Goal: Task Accomplishment & Management: Manage account settings

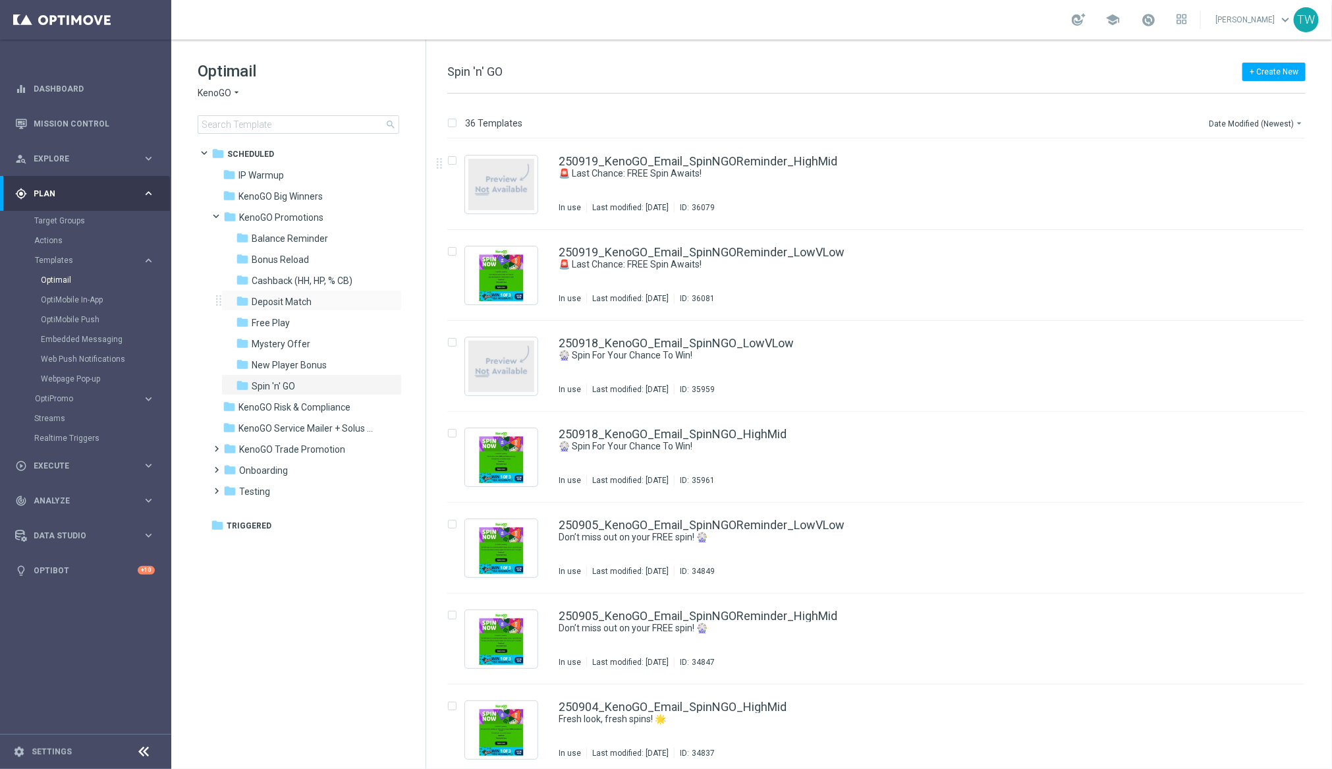
scroll to position [4, 0]
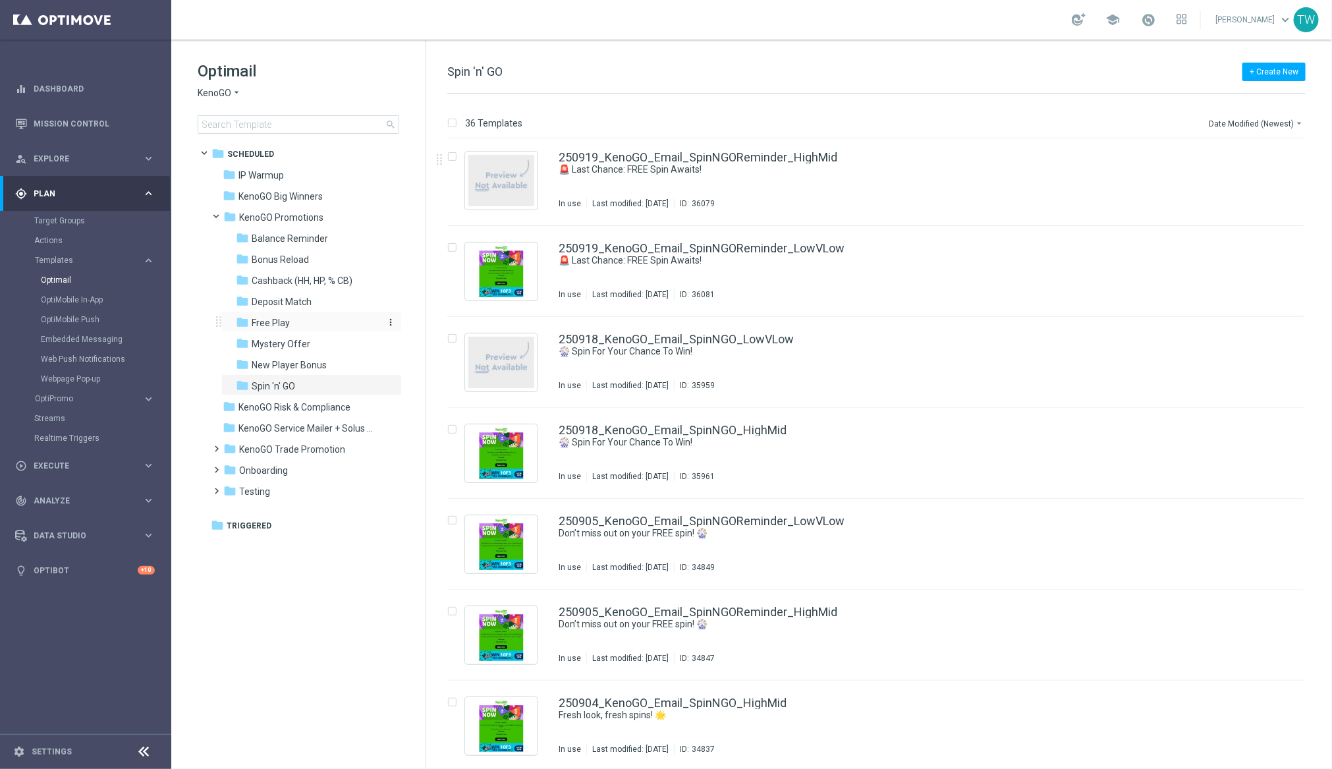
click at [288, 324] on span "Free Play" at bounding box center [271, 323] width 38 height 12
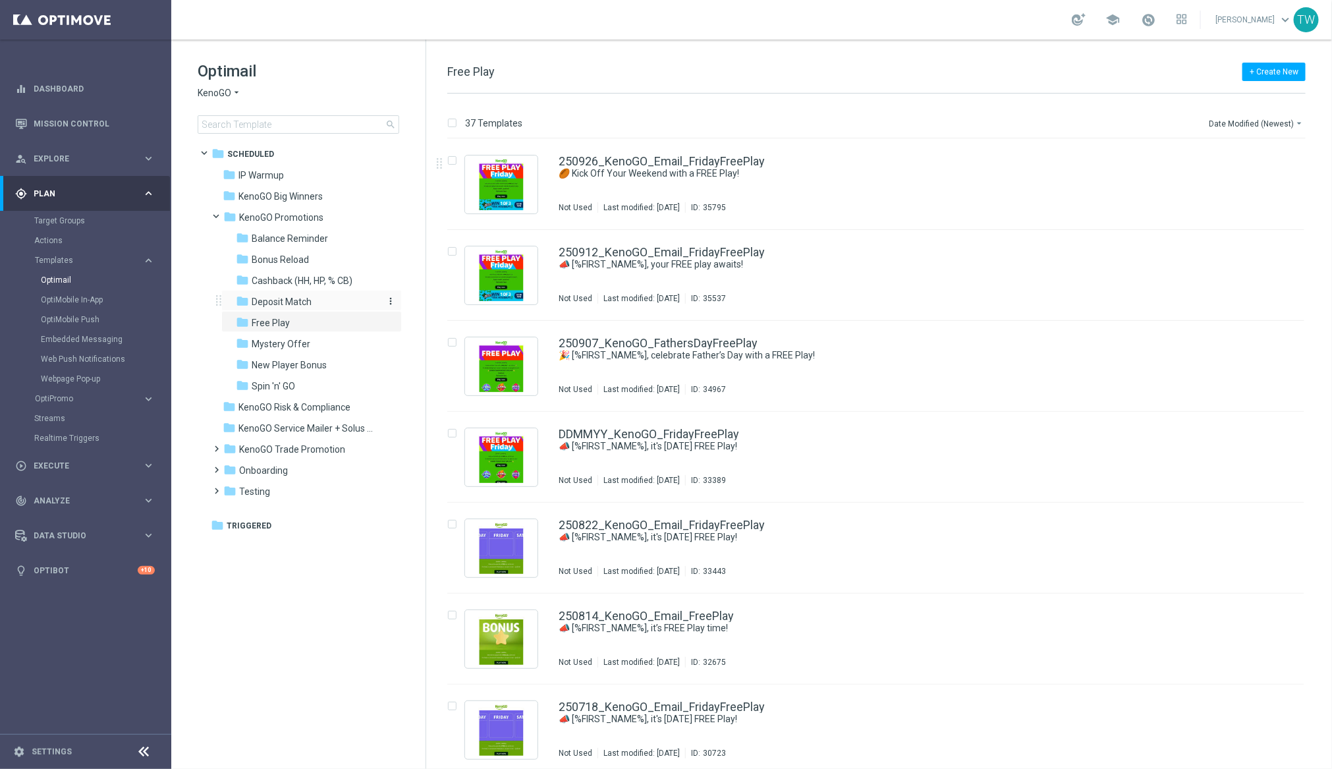
click at [295, 299] on span "Deposit Match" at bounding box center [282, 302] width 60 height 12
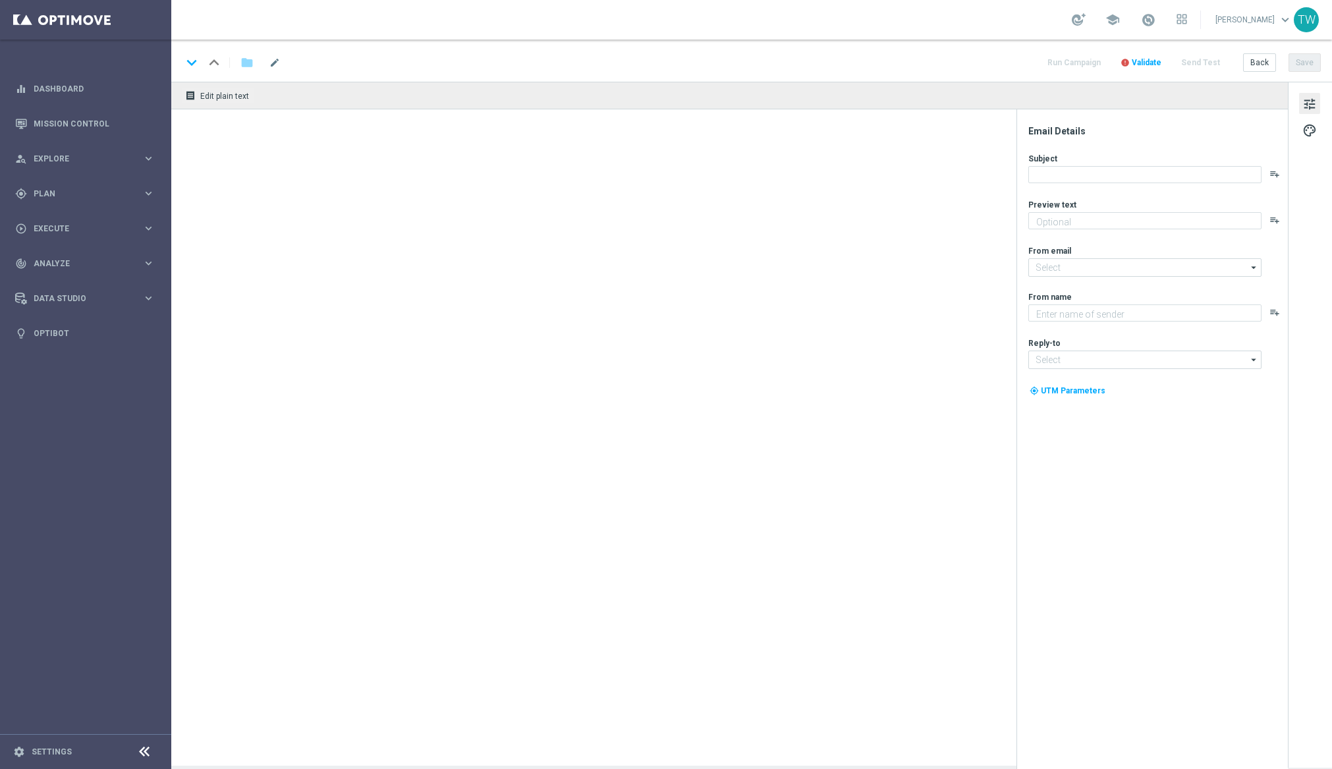
type textarea "Gear up for an exciting [DATE] with us!"
type textarea "KenoGO"
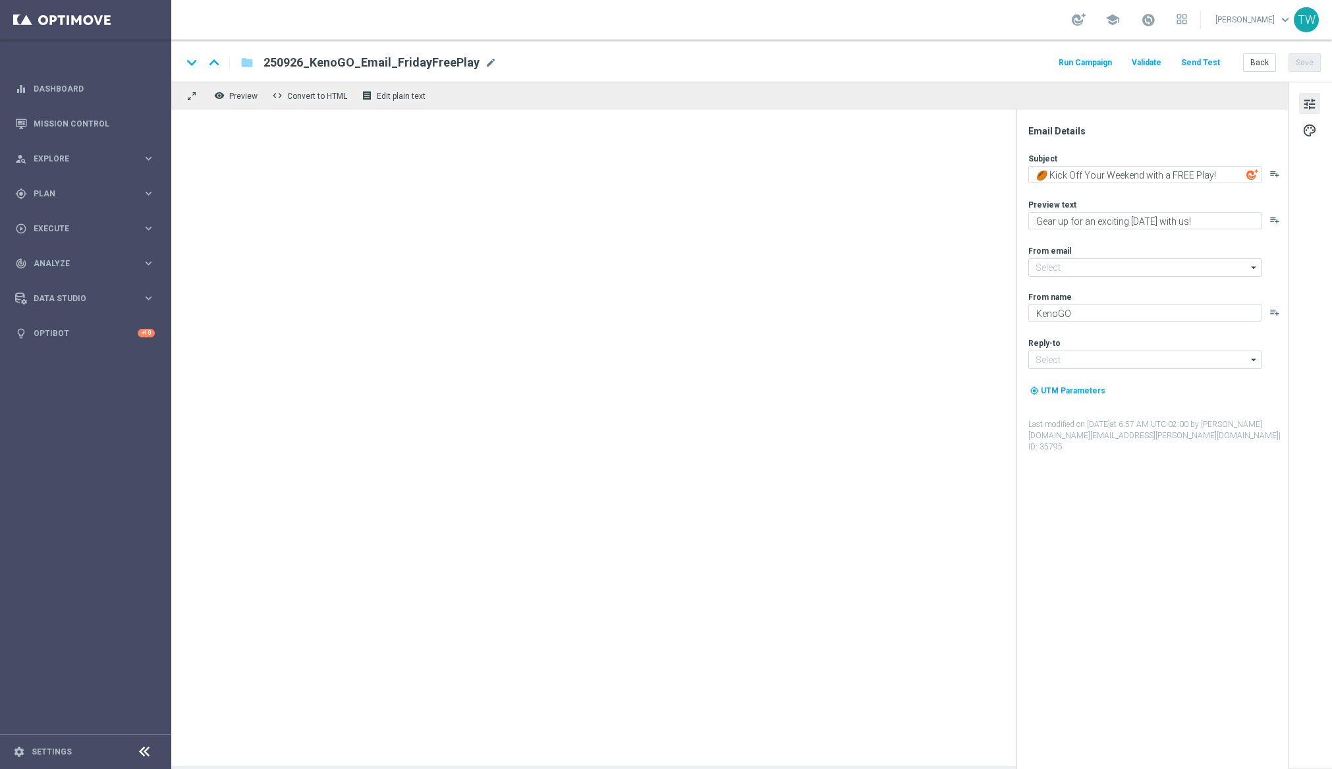
type input "[EMAIL_ADDRESS][DOMAIN_NAME]"
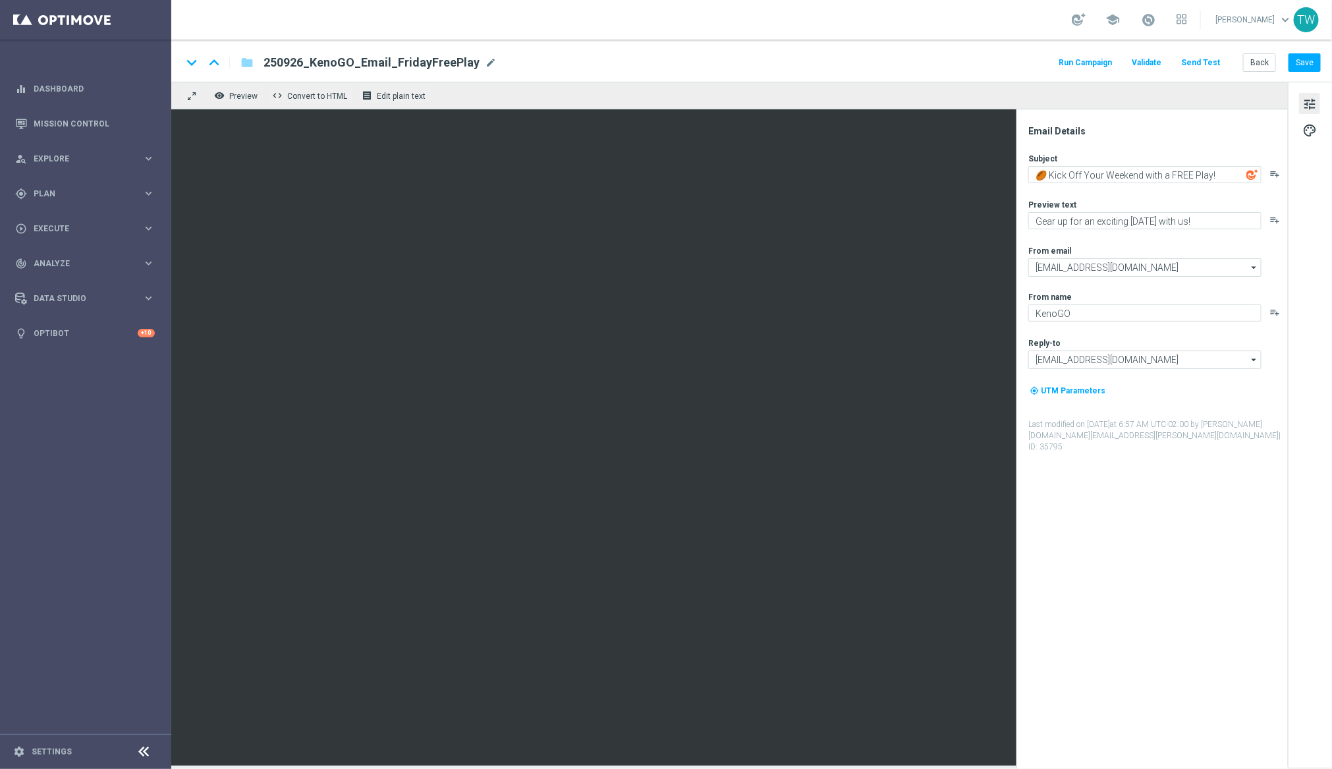
click at [1207, 56] on button "Send Test" at bounding box center [1200, 63] width 43 height 18
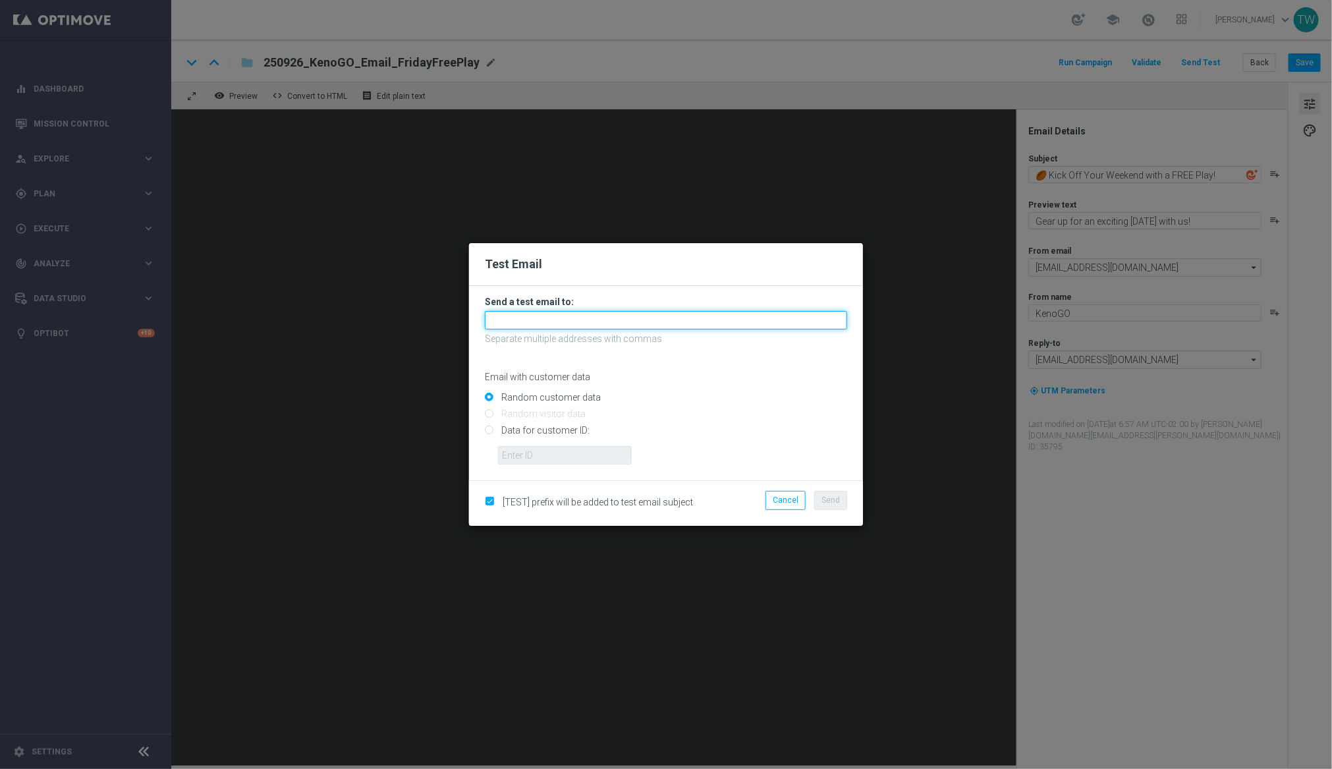
click at [693, 319] on input "text" at bounding box center [666, 320] width 362 height 18
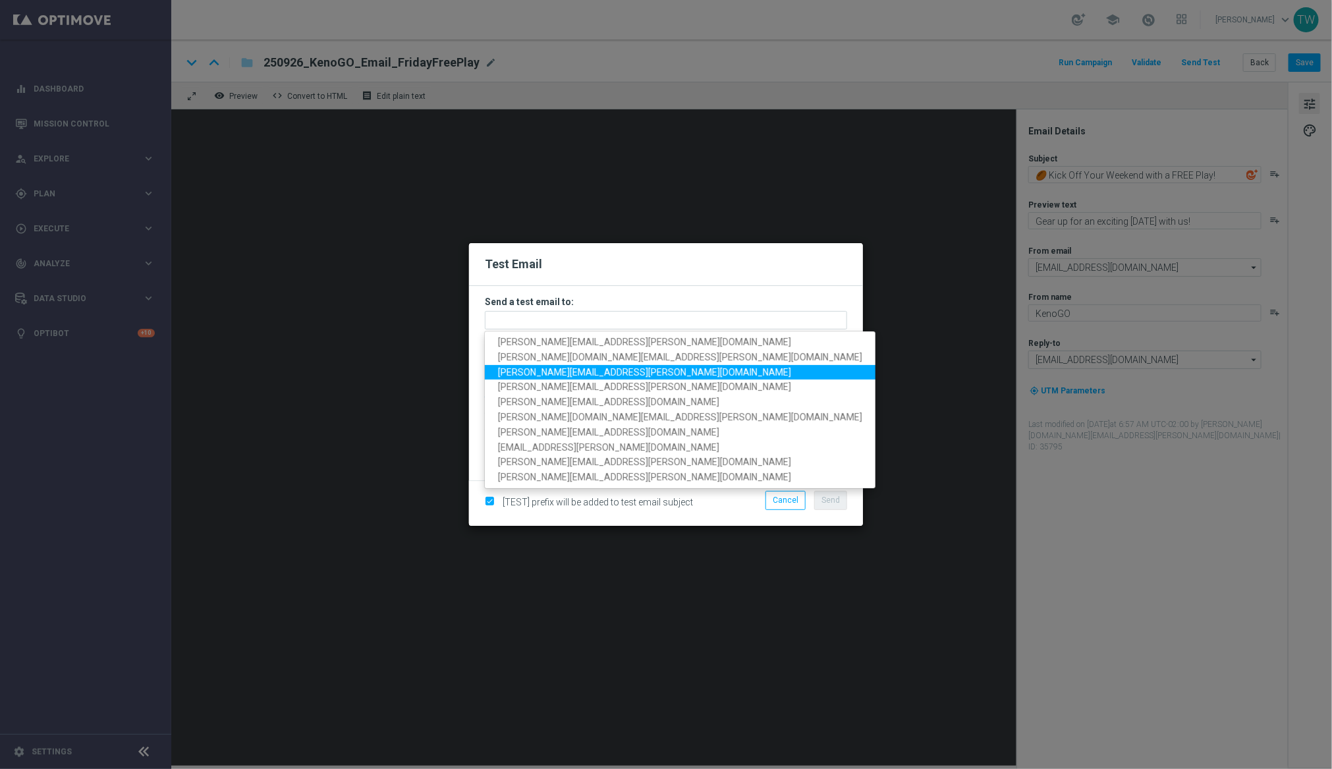
click at [579, 376] on span "[PERSON_NAME][EMAIL_ADDRESS][PERSON_NAME][DOMAIN_NAME]" at bounding box center [644, 372] width 293 height 11
type input "[PERSON_NAME][EMAIL_ADDRESS][PERSON_NAME][DOMAIN_NAME]"
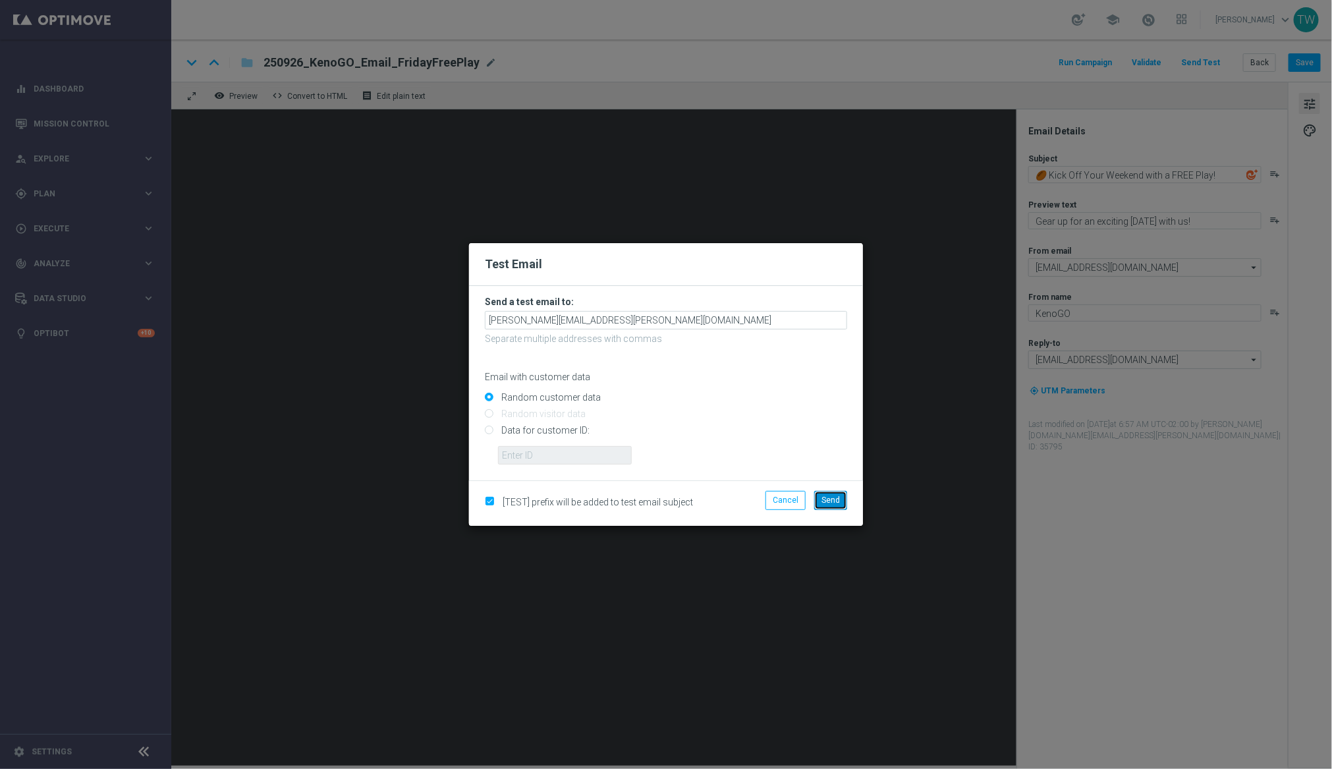
click at [837, 496] on span "Send" at bounding box center [830, 499] width 18 height 9
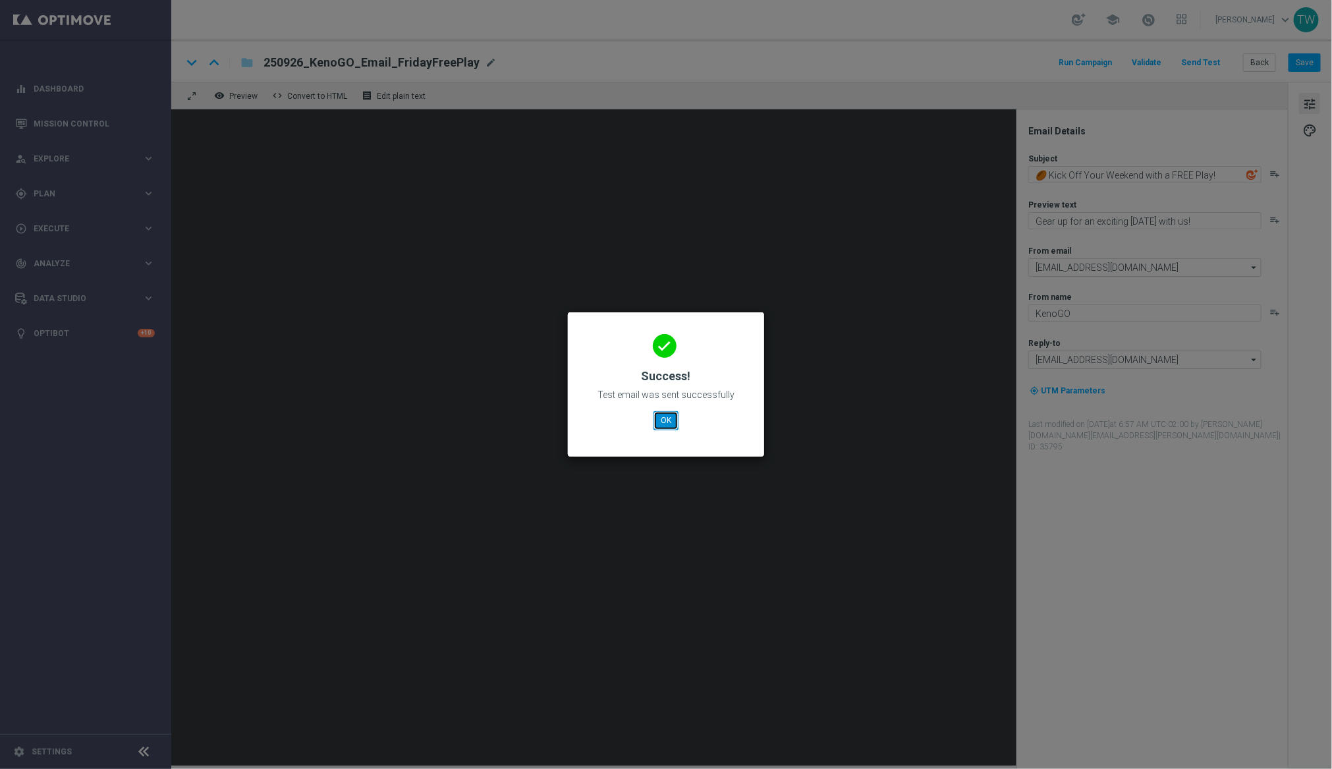
click at [661, 425] on button "OK" at bounding box center [665, 420] width 25 height 18
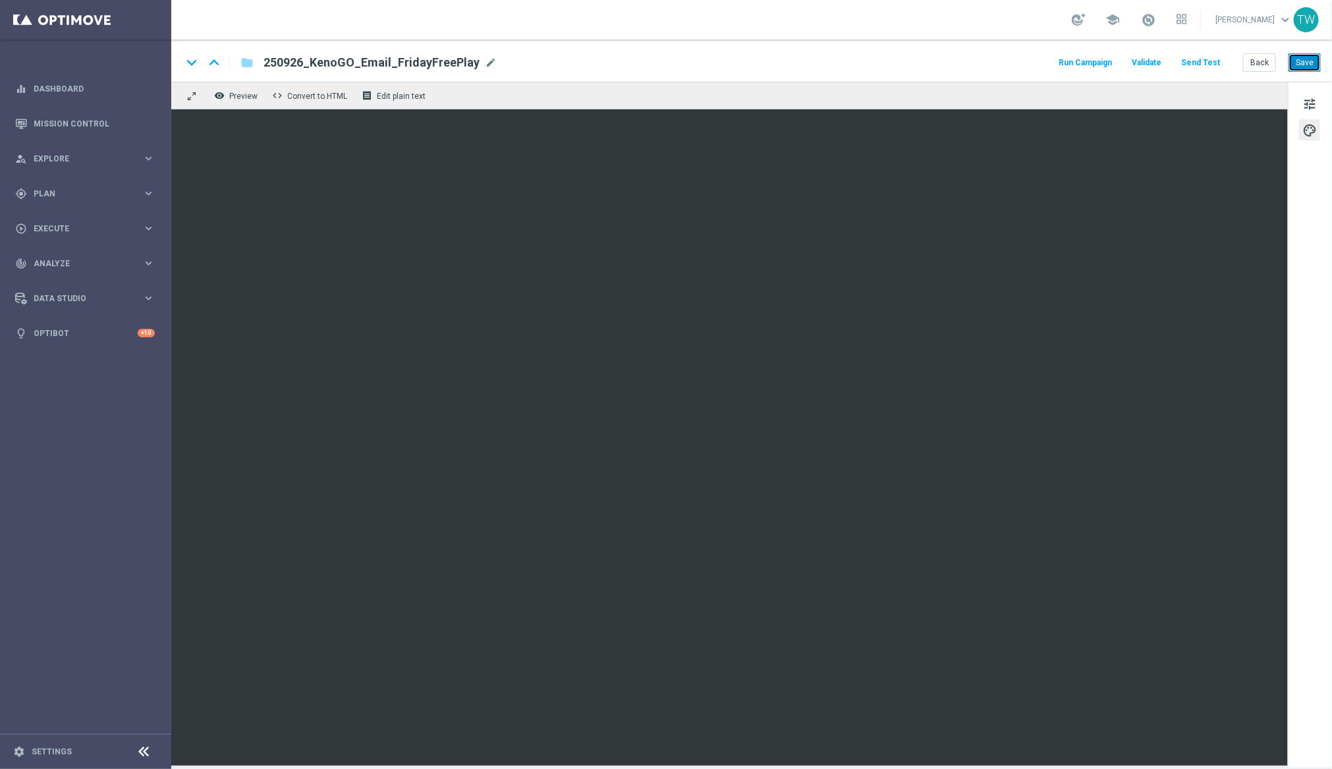
drag, startPoint x: 1309, startPoint y: 56, endPoint x: 1265, endPoint y: 76, distance: 48.4
click at [1309, 56] on button "Save" at bounding box center [1304, 62] width 32 height 18
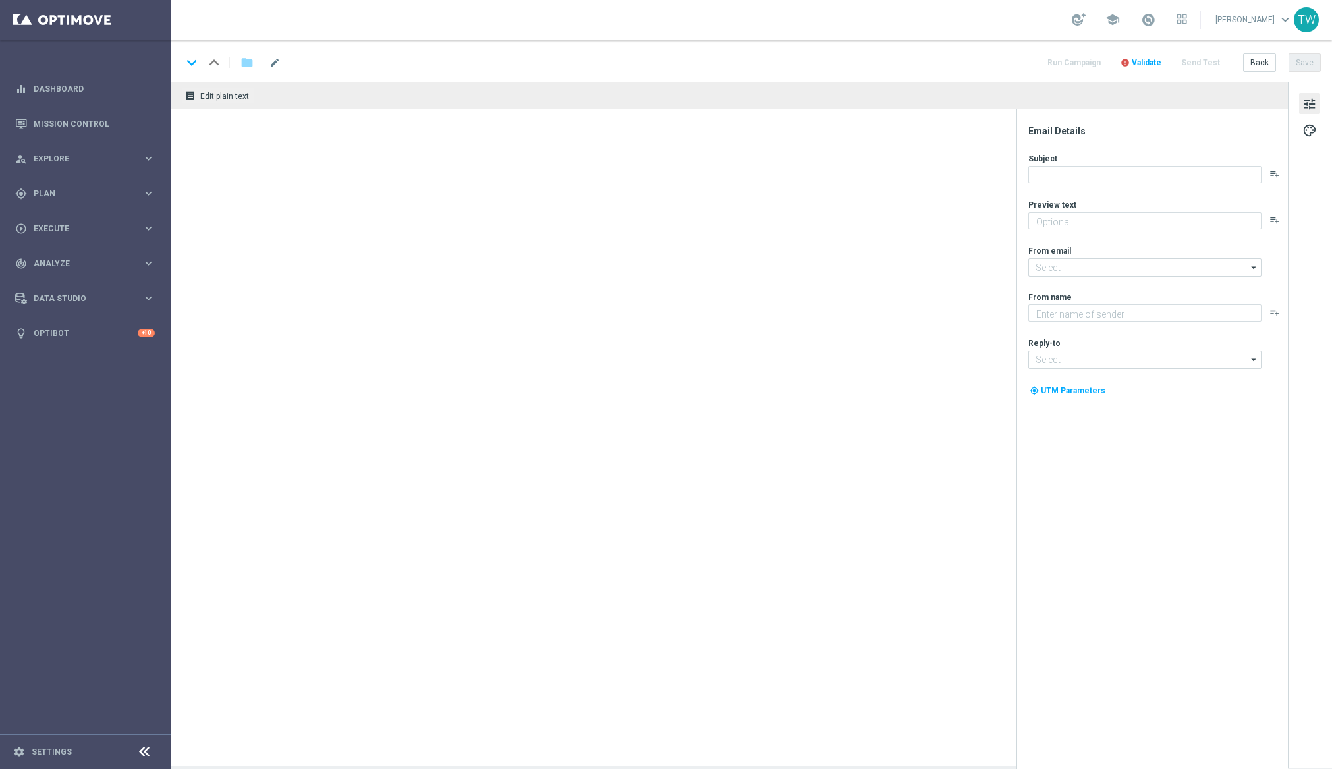
type textarea "Gear up for an exciting [DATE] with us!"
type input "[EMAIL_ADDRESS][DOMAIN_NAME]"
type textarea "KenoGO"
type input "[EMAIL_ADDRESS][DOMAIN_NAME]"
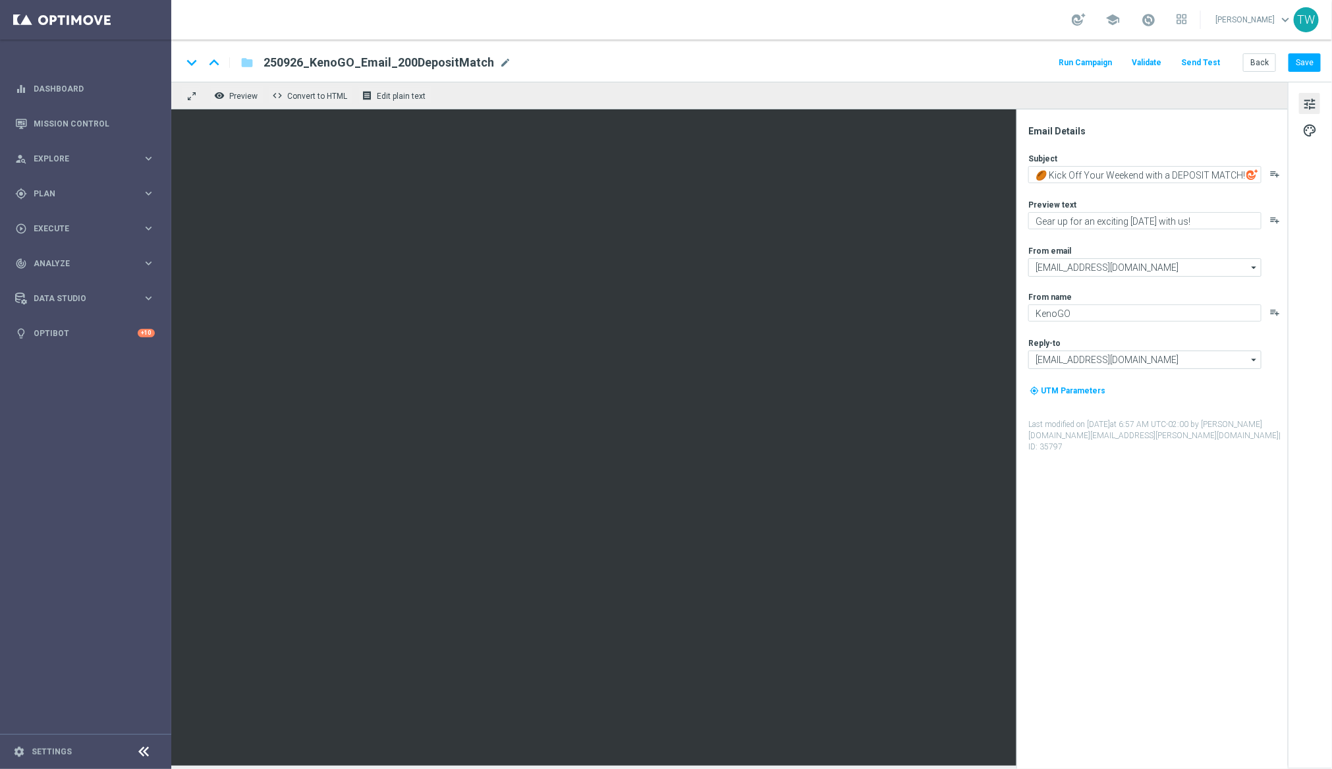
click at [1211, 61] on button "Send Test" at bounding box center [1200, 63] width 43 height 18
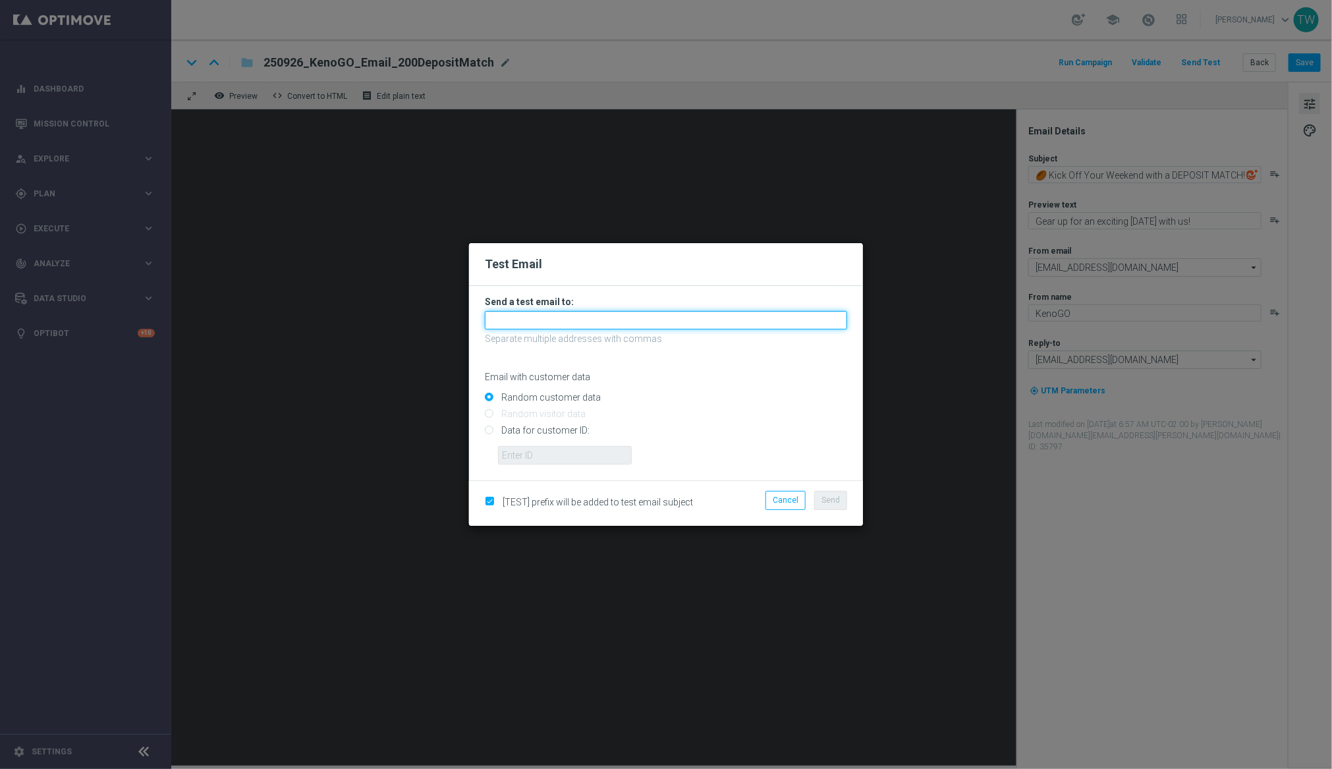
drag, startPoint x: 712, startPoint y: 318, endPoint x: 692, endPoint y: 348, distance: 36.7
click at [711, 319] on input "text" at bounding box center [666, 320] width 362 height 18
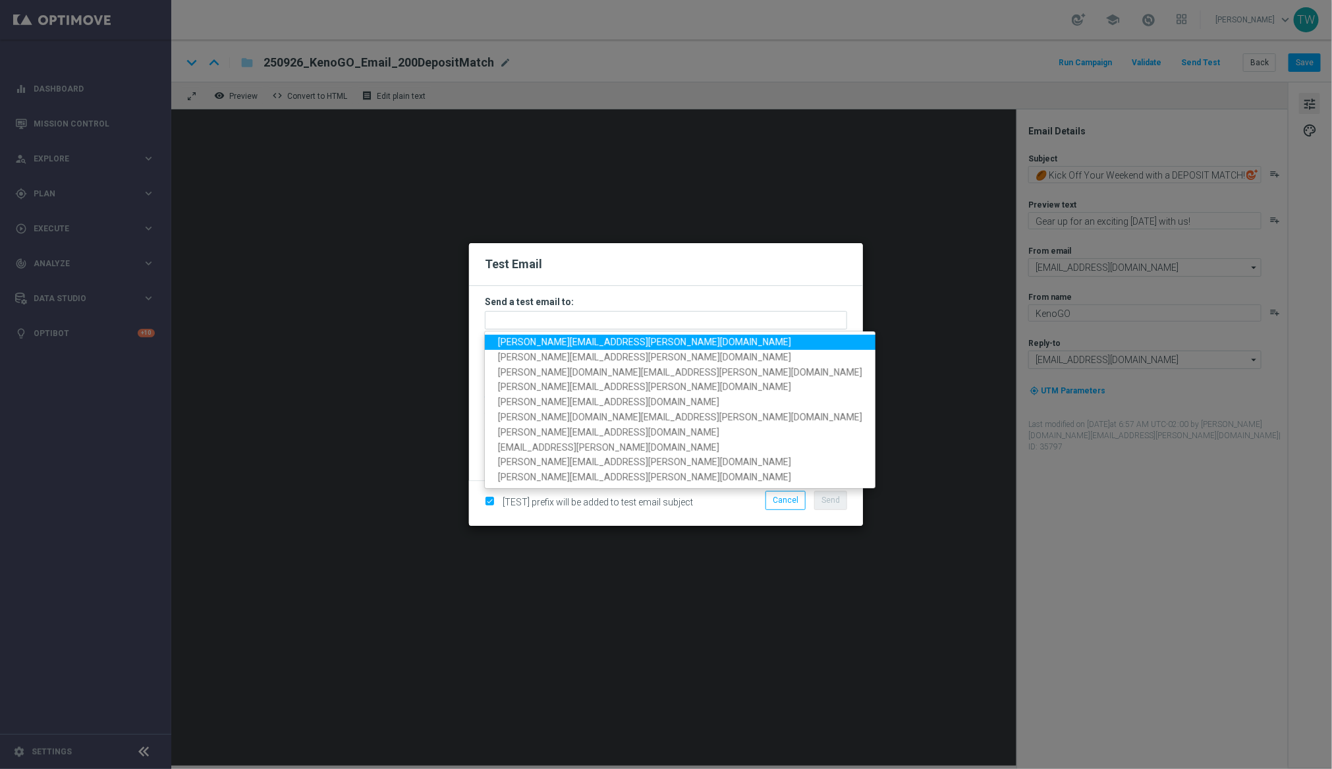
click at [579, 348] on link "[PERSON_NAME][EMAIL_ADDRESS][PERSON_NAME][DOMAIN_NAME]" at bounding box center [680, 342] width 391 height 15
type input "[PERSON_NAME][EMAIL_ADDRESS][PERSON_NAME][DOMAIN_NAME]"
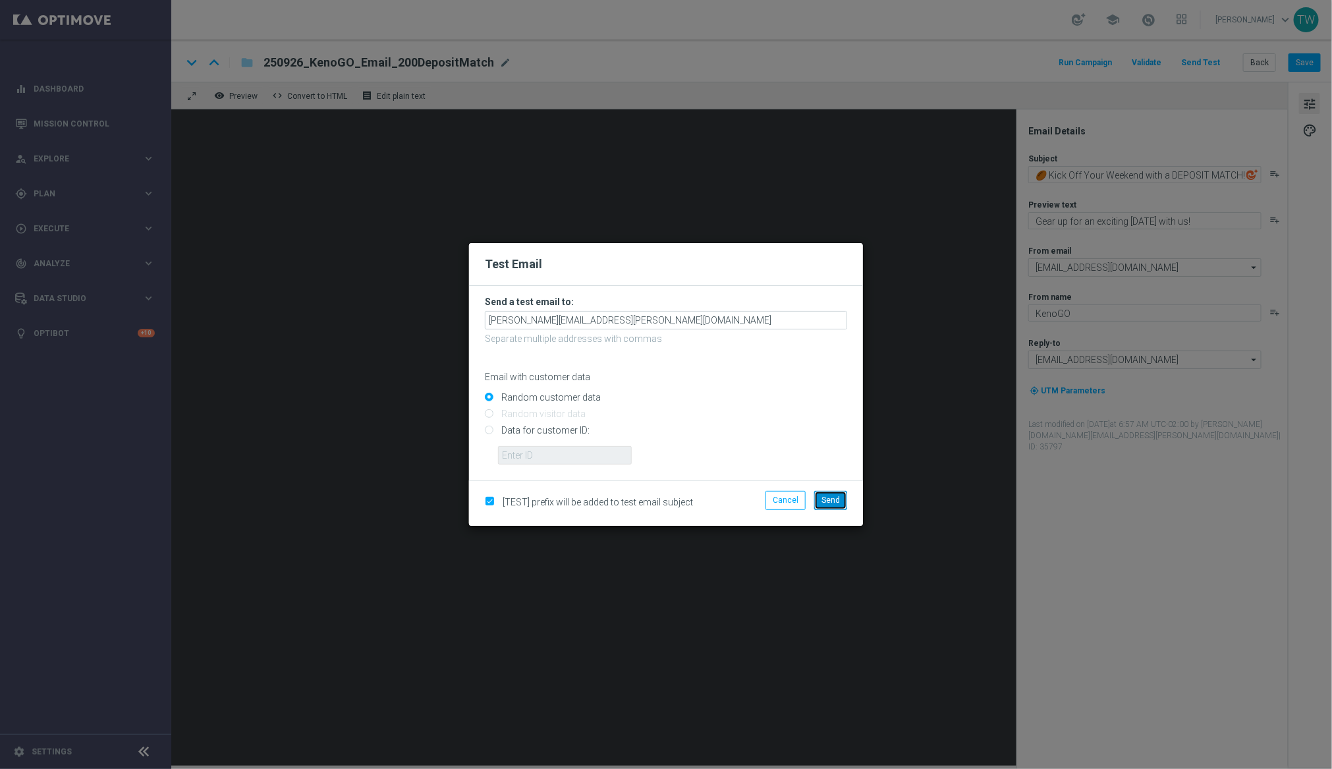
click at [840, 505] on button "Send" at bounding box center [830, 500] width 33 height 18
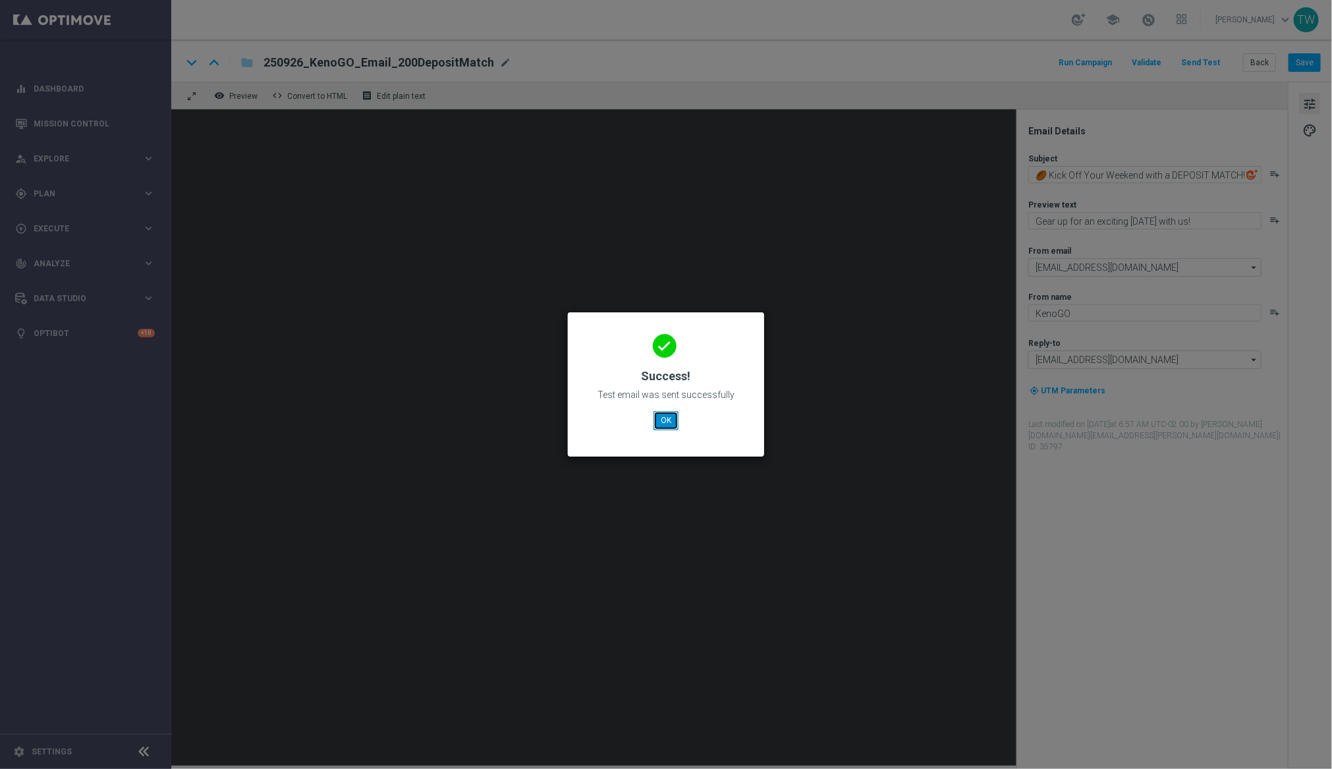
click at [667, 418] on button "OK" at bounding box center [665, 420] width 25 height 18
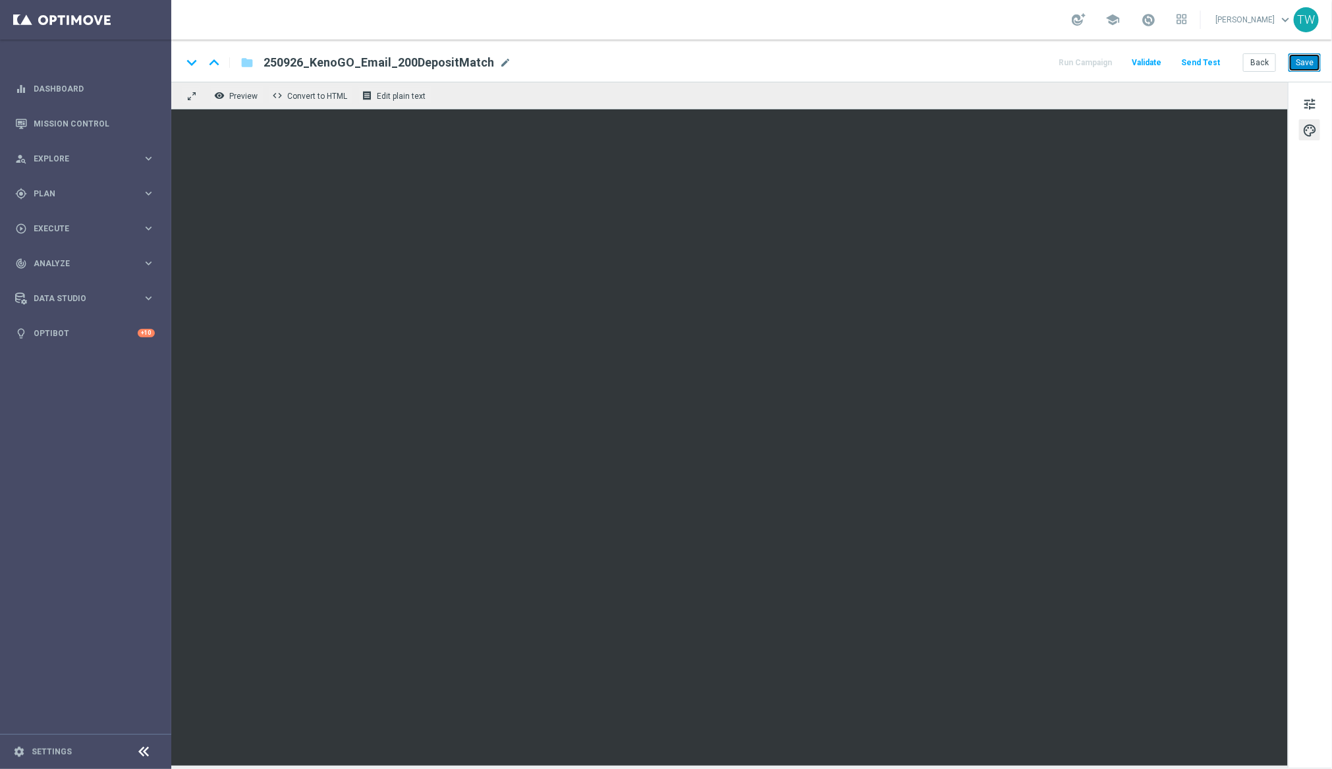
click at [1307, 69] on button "Save" at bounding box center [1304, 62] width 32 height 18
